Goal: Communication & Community: Answer question/provide support

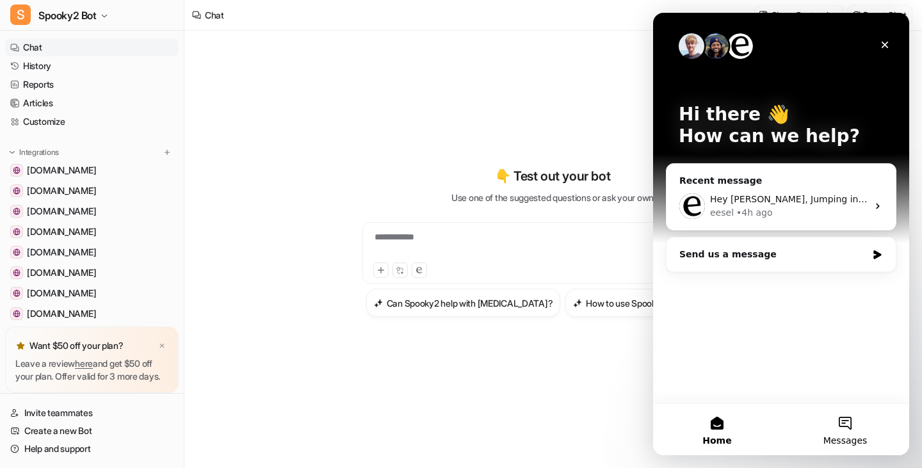
click at [840, 423] on button "Messages" at bounding box center [846, 429] width 128 height 51
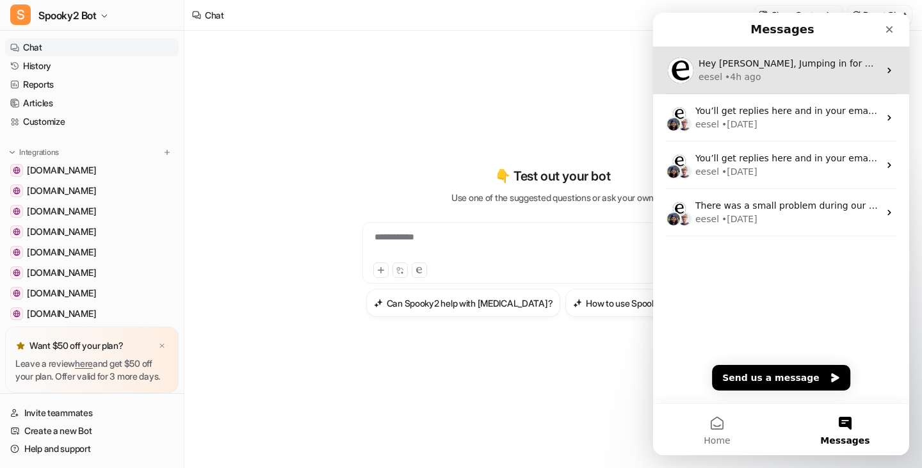
click at [774, 72] on div "eesel • 4h ago" at bounding box center [789, 76] width 181 height 13
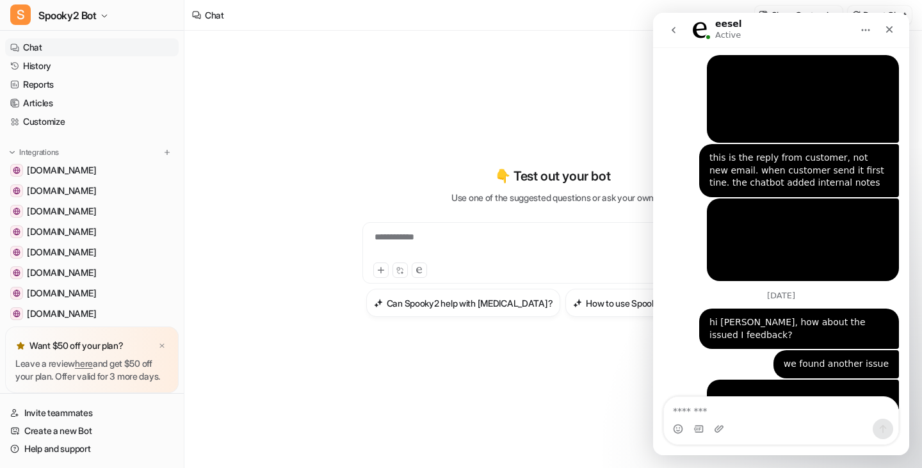
scroll to position [18663, 0]
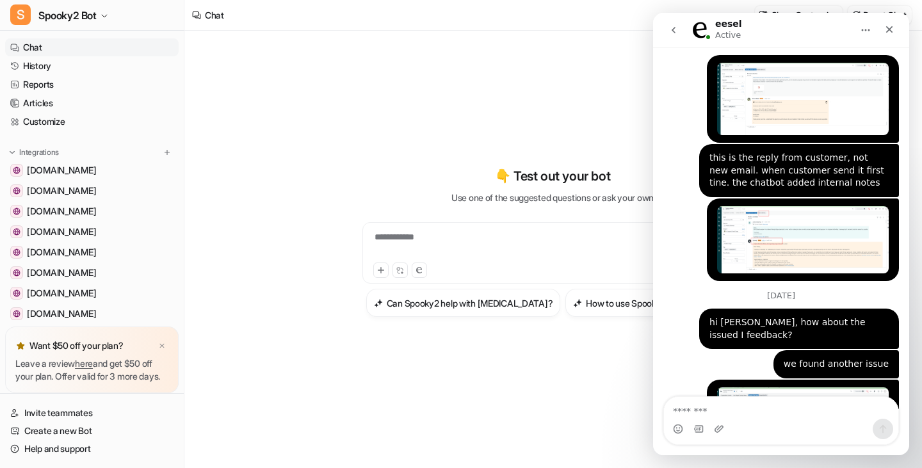
drag, startPoint x: 687, startPoint y: 297, endPoint x: 846, endPoint y: 317, distance: 159.5
copy div "ceived your message and have passed it along to her. I'll inform you immediately"
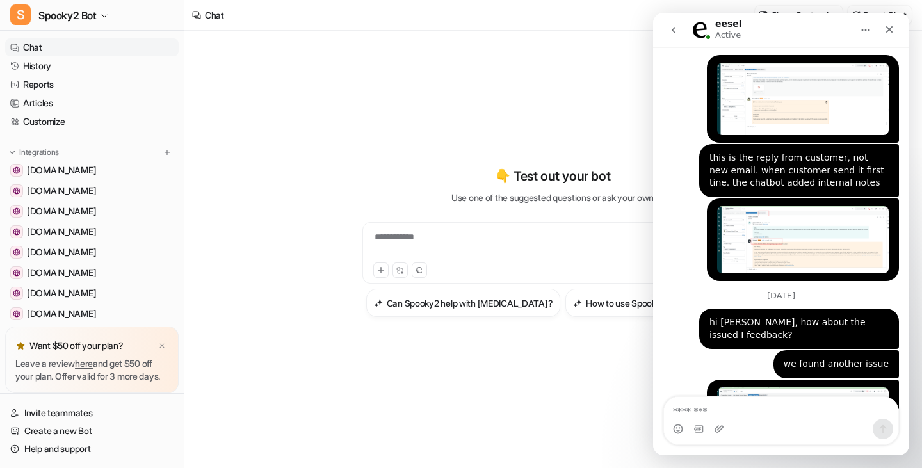
click at [666, 31] on button "go back" at bounding box center [674, 30] width 24 height 24
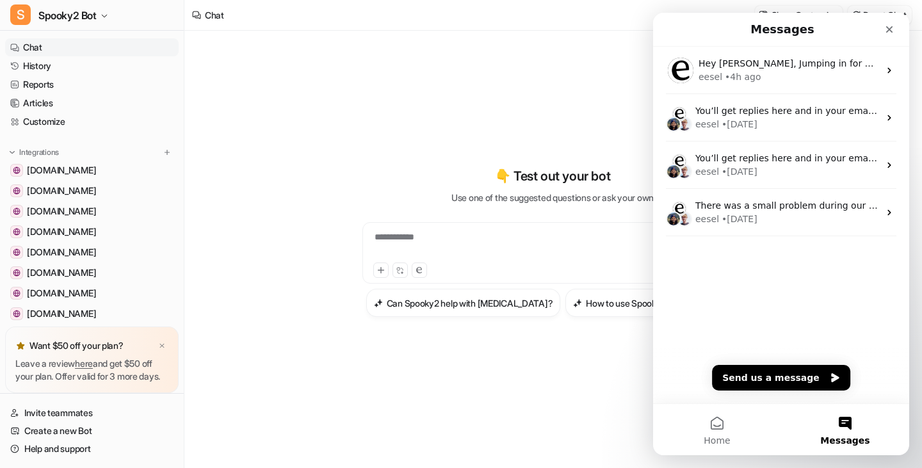
scroll to position [0, 0]
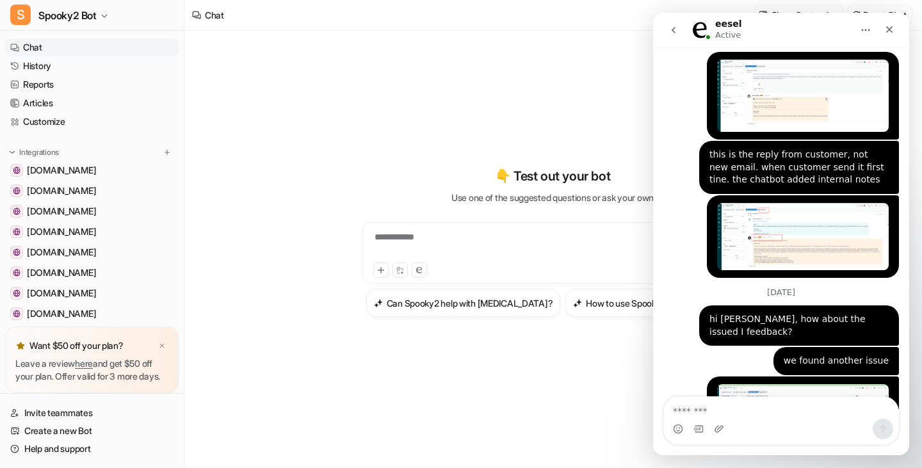
scroll to position [18663, 0]
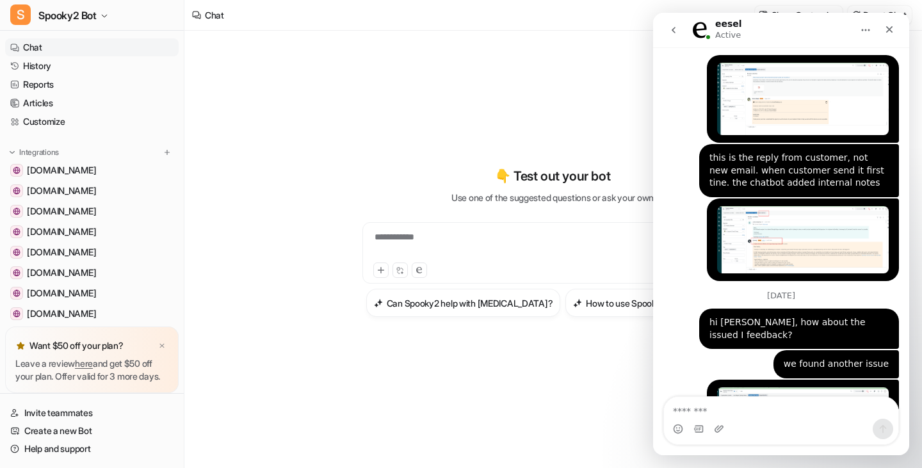
drag, startPoint x: 746, startPoint y: 371, endPoint x: 657, endPoint y: 261, distance: 141.2
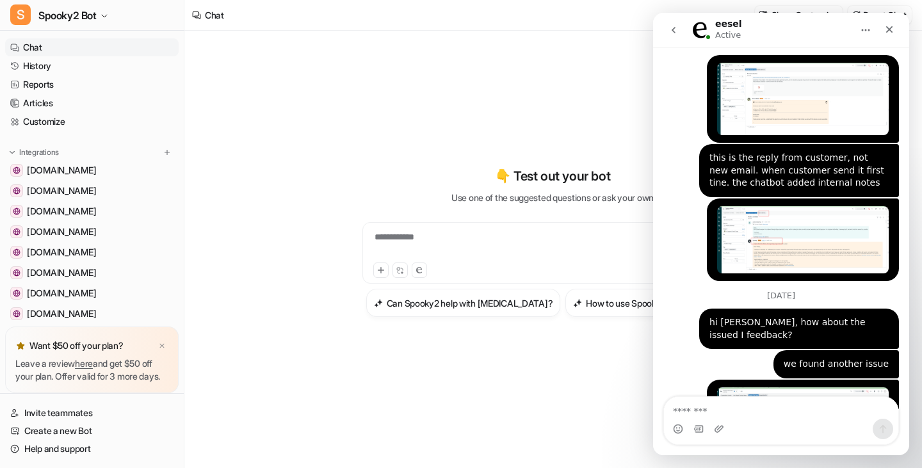
copy div "Hey [PERSON_NAME], Jumping in for Katelin here- I received your message and hav…"
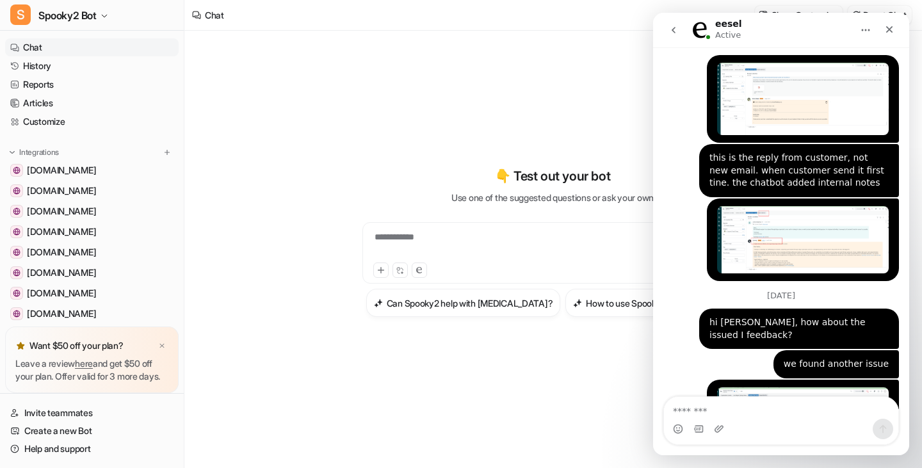
drag, startPoint x: 827, startPoint y: 325, endPoint x: 1304, endPoint y: 291, distance: 478.5
click html "eesel Active Ask us anything, or share your feedback. [DATE] hi [PERSON_NAME] •…"
copy div "Jumping in for Katelin here- I received your message and have passed it along t…"
drag, startPoint x: 674, startPoint y: 252, endPoint x: 736, endPoint y: 347, distance: 113.9
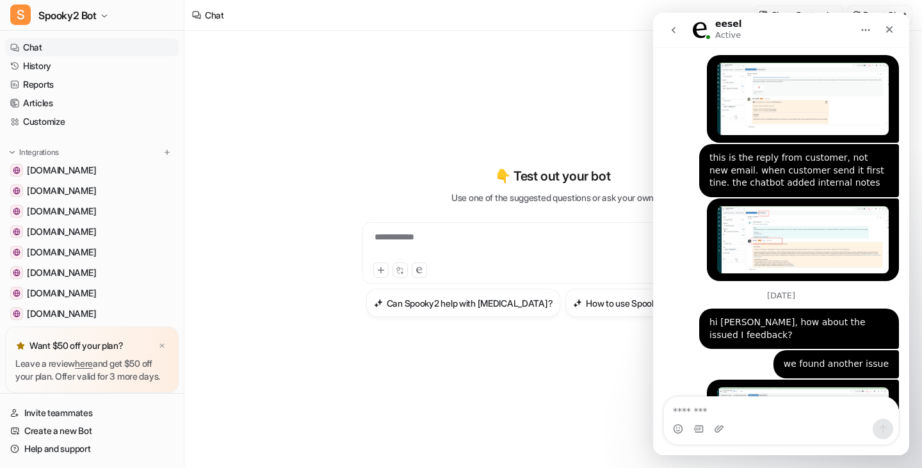
copy div "Hey [PERSON_NAME], Jumping in for Katelin here- I received your message and hav…"
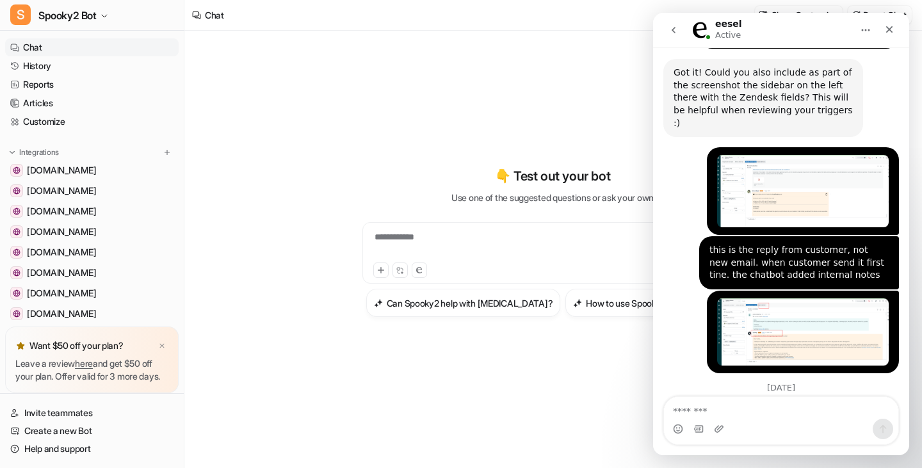
scroll to position [18535, 0]
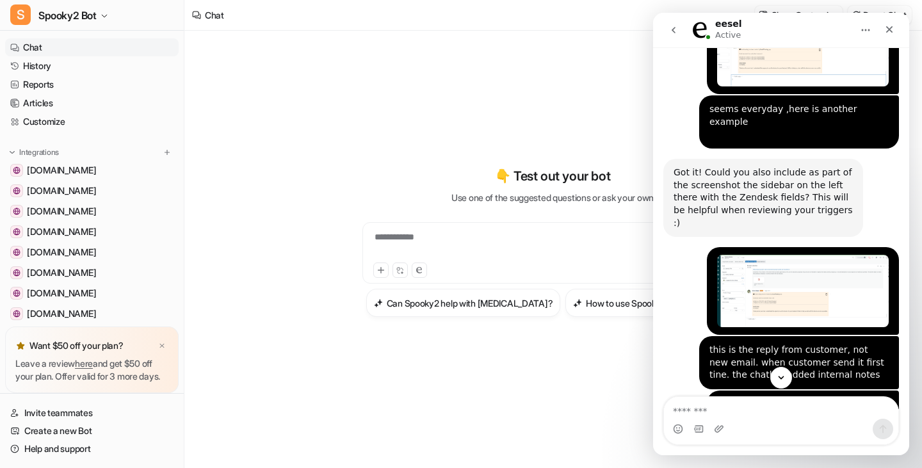
scroll to position [18663, 0]
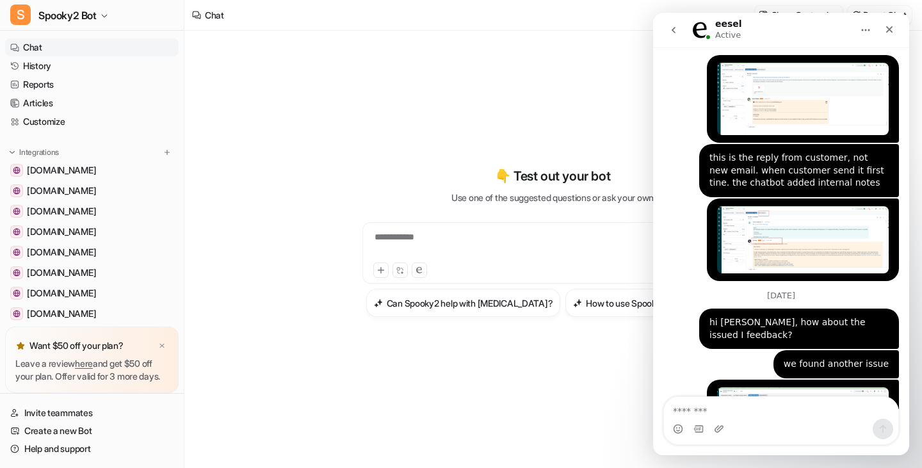
drag, startPoint x: 819, startPoint y: 329, endPoint x: 629, endPoint y: 235, distance: 212.3
click html "eesel Active Ask us anything, or share your feedback. [DATE] hi [PERSON_NAME] •…"
copy div "[DATE] Hey [PERSON_NAME], Jumping in for Katelin here- I received your message …"
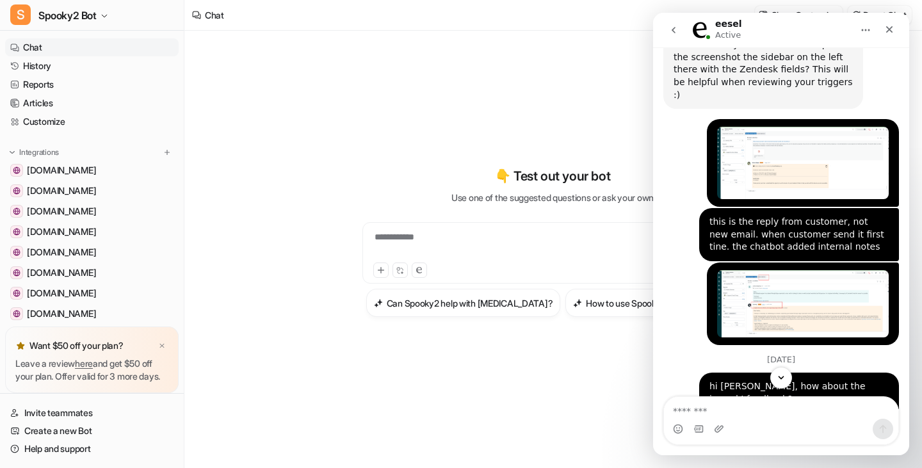
scroll to position [18599, 0]
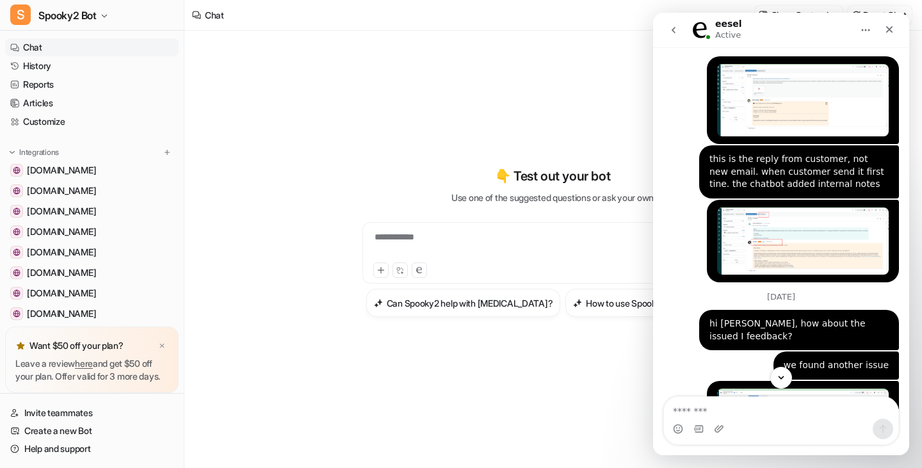
scroll to position [18663, 0]
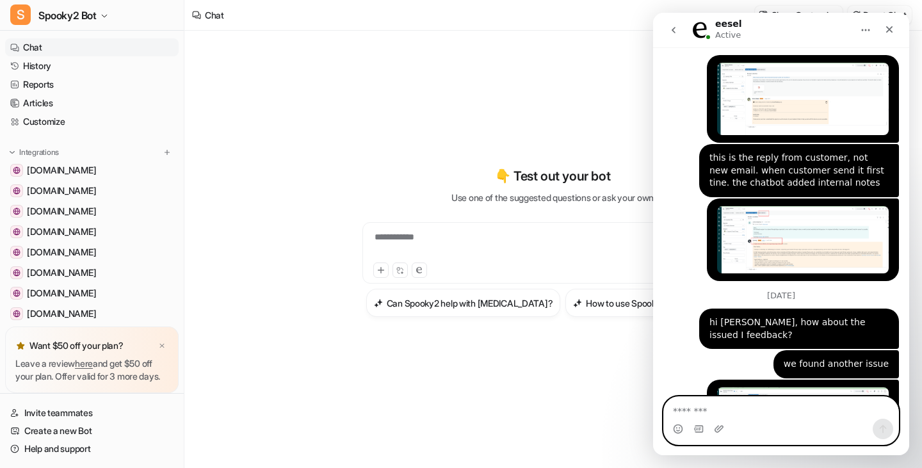
click at [751, 414] on textarea "Message…" at bounding box center [781, 408] width 234 height 22
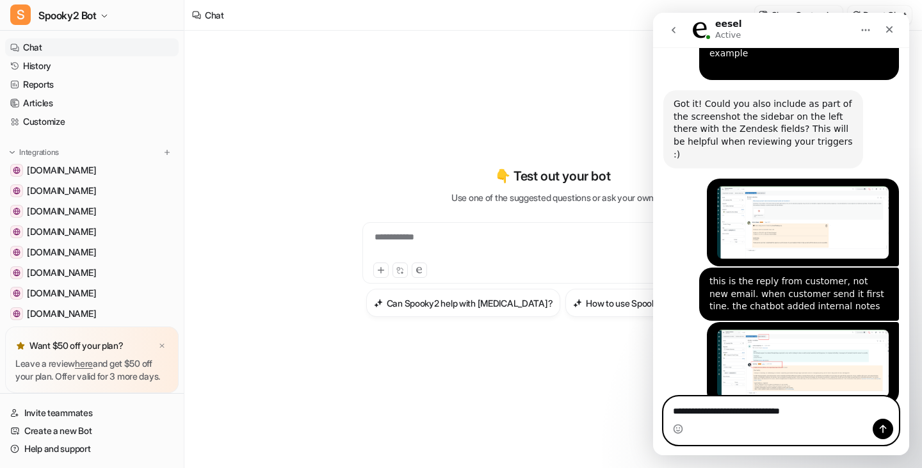
scroll to position [18535, 0]
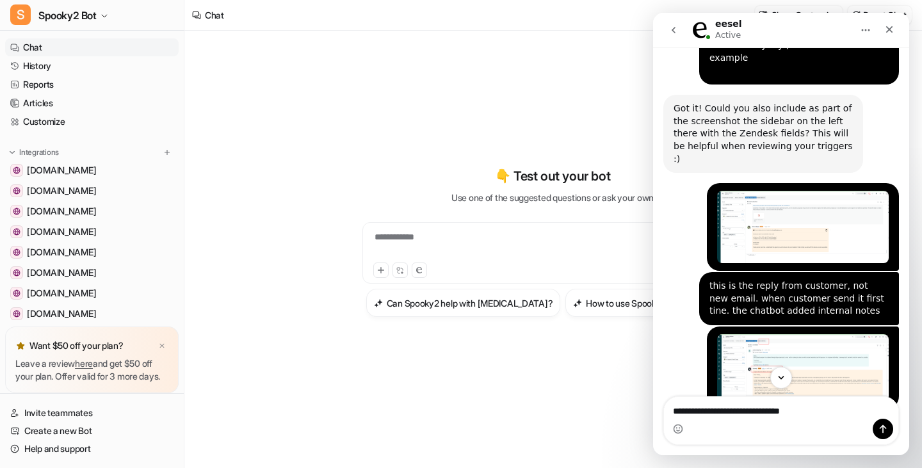
copy div "Katelin"
click at [825, 413] on textarea "**********" at bounding box center [781, 408] width 234 height 22
paste textarea "********"
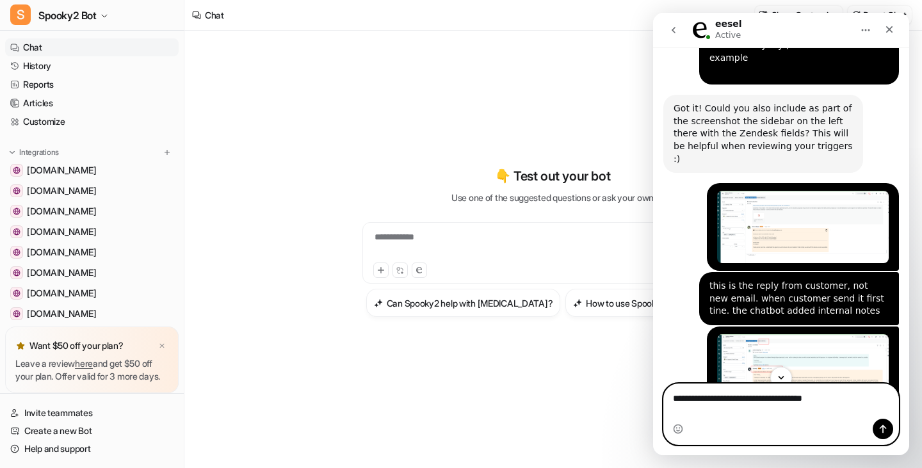
type textarea "**********"
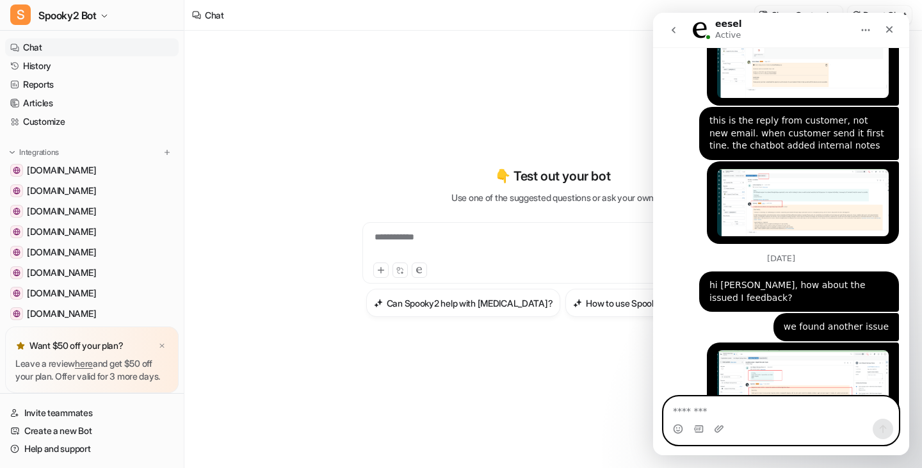
scroll to position [18702, 0]
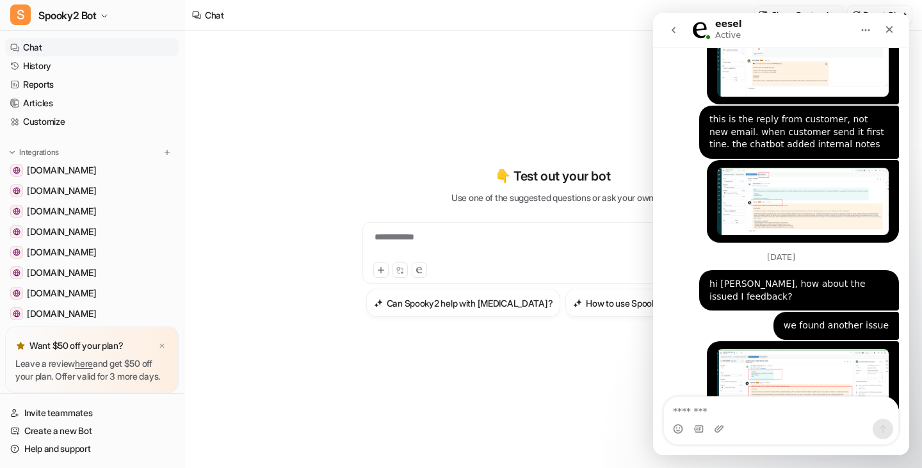
drag, startPoint x: 716, startPoint y: 319, endPoint x: 671, endPoint y: 191, distance: 136.0
copy div "[DATE] Hey [PERSON_NAME], Jumping in for Katelin here- I received your message …"
